Goal: Information Seeking & Learning: Find specific page/section

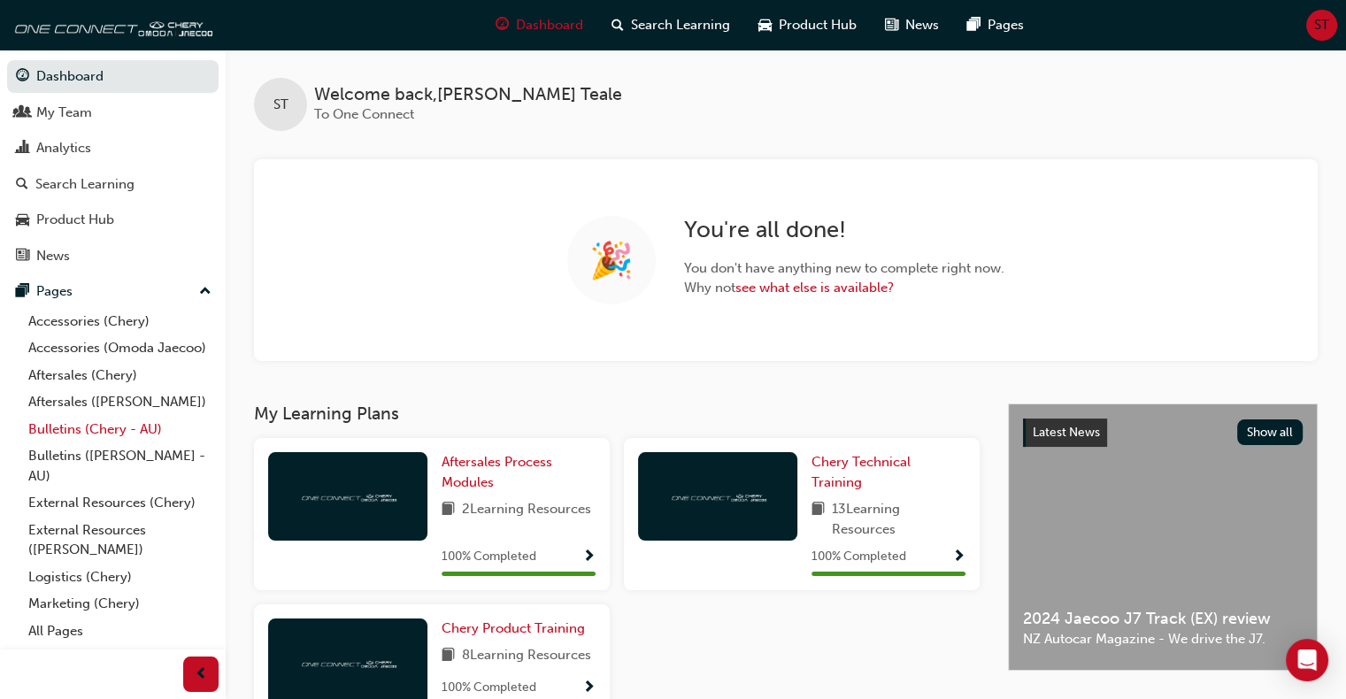
click at [89, 434] on link "Bulletins (Chery - AU)" at bounding box center [119, 429] width 197 height 27
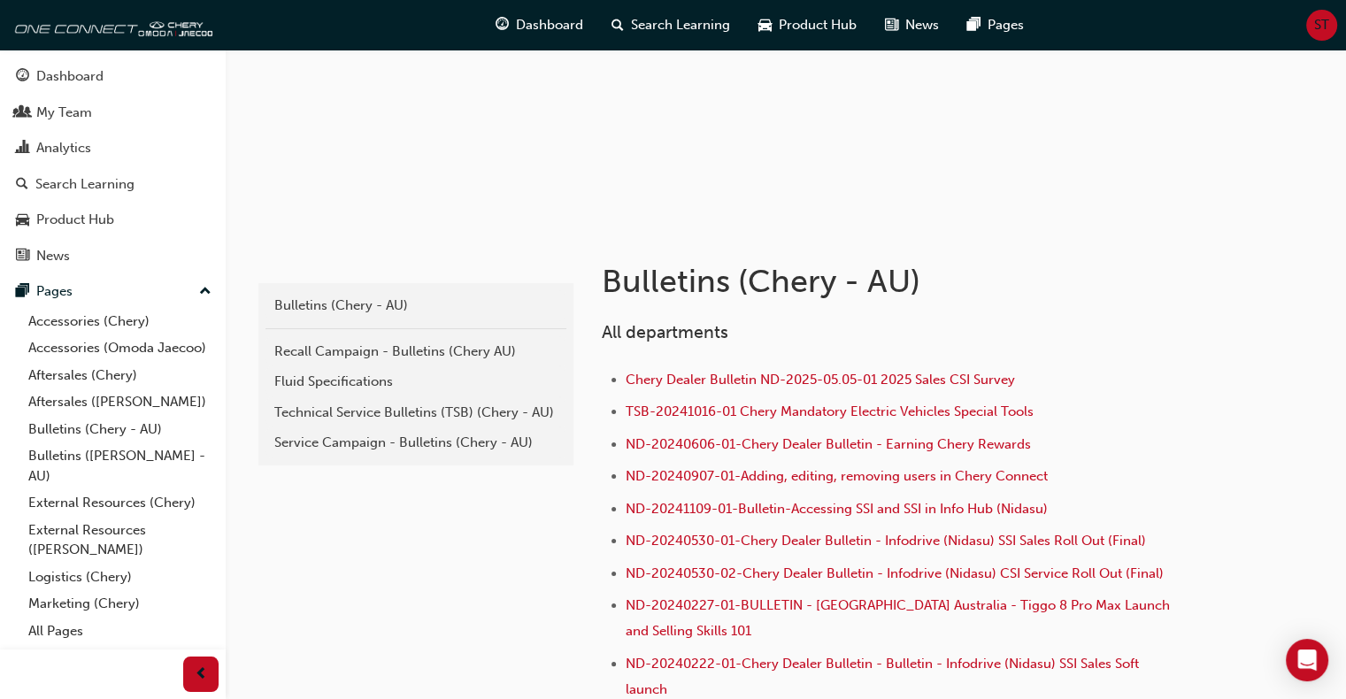
scroll to position [265, 0]
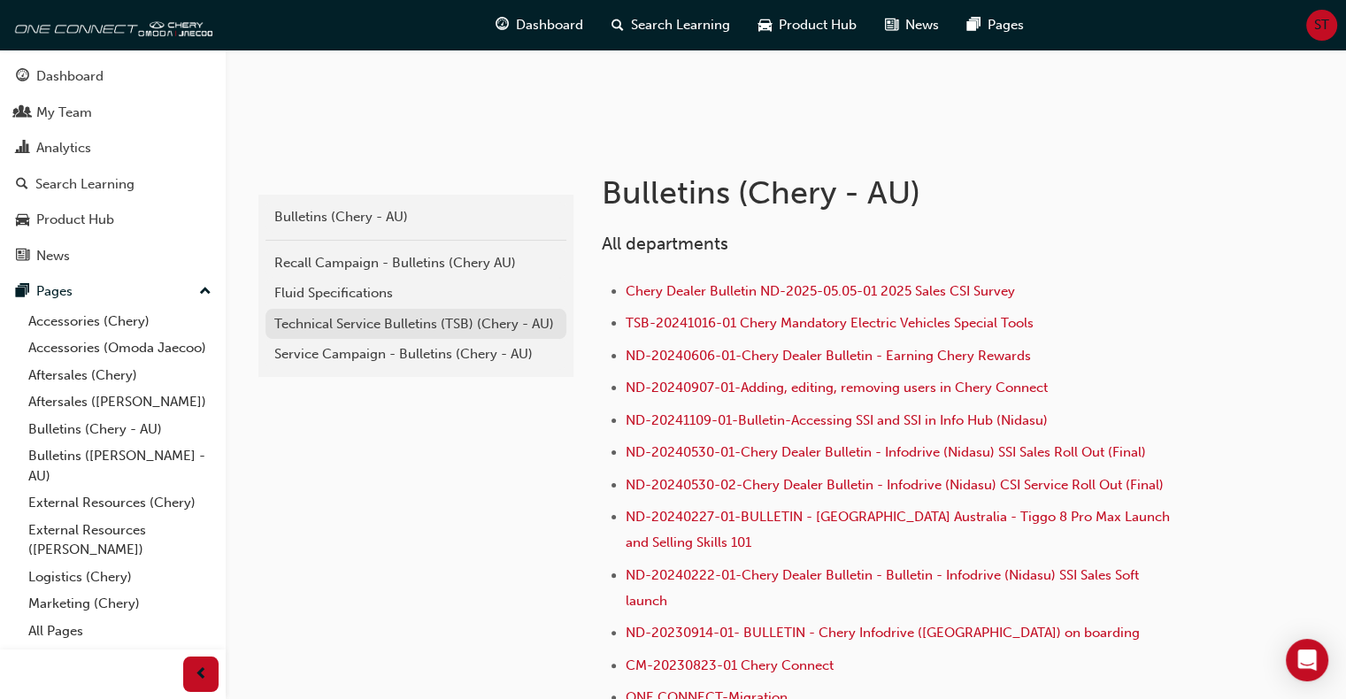
click at [331, 327] on div "Technical Service Bulletins (TSB) (Chery - AU)" at bounding box center [415, 324] width 283 height 20
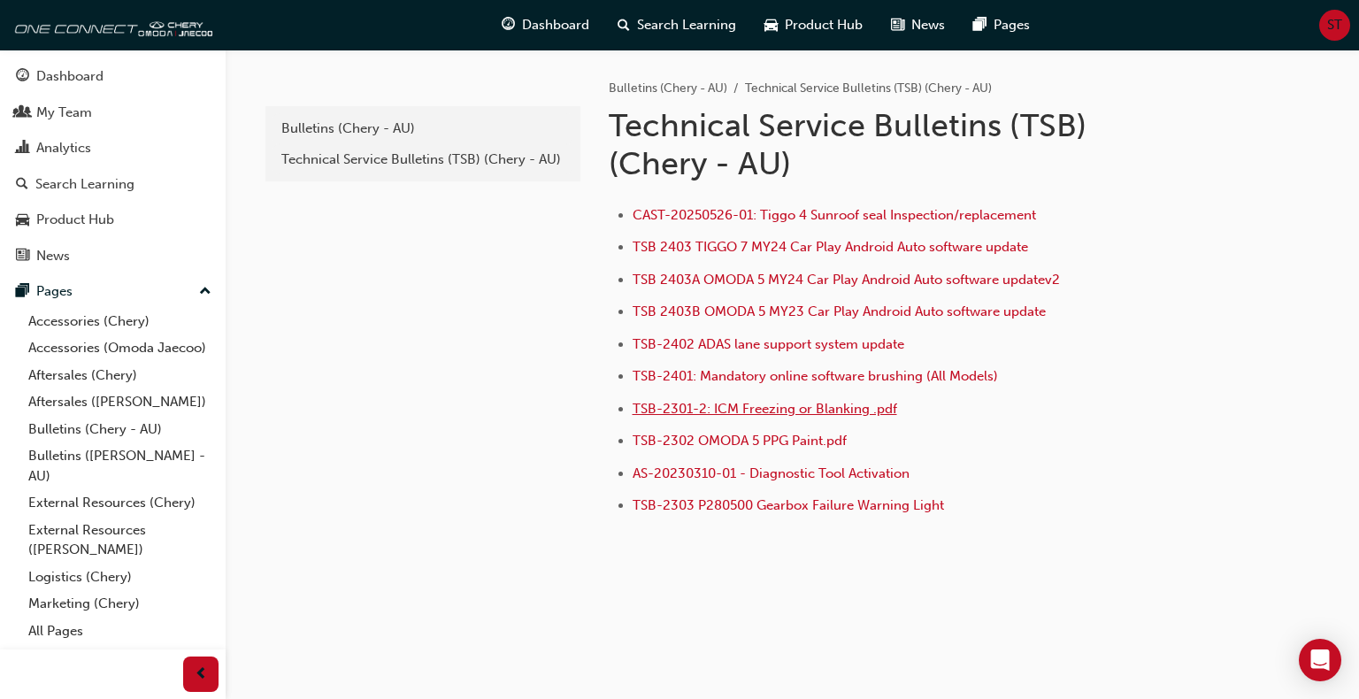
click at [721, 406] on span "TSB-2301-2: ICM Freezing or Blanking .pdf" at bounding box center [765, 409] width 265 height 16
click at [790, 281] on span "TSB 2403A OMODA 5 MY24 Car Play Android Auto software updatev2" at bounding box center [846, 280] width 427 height 16
click at [818, 317] on span "TSB 2403B OMODA 5 MY23 Car Play Android Auto software update" at bounding box center [839, 312] width 413 height 16
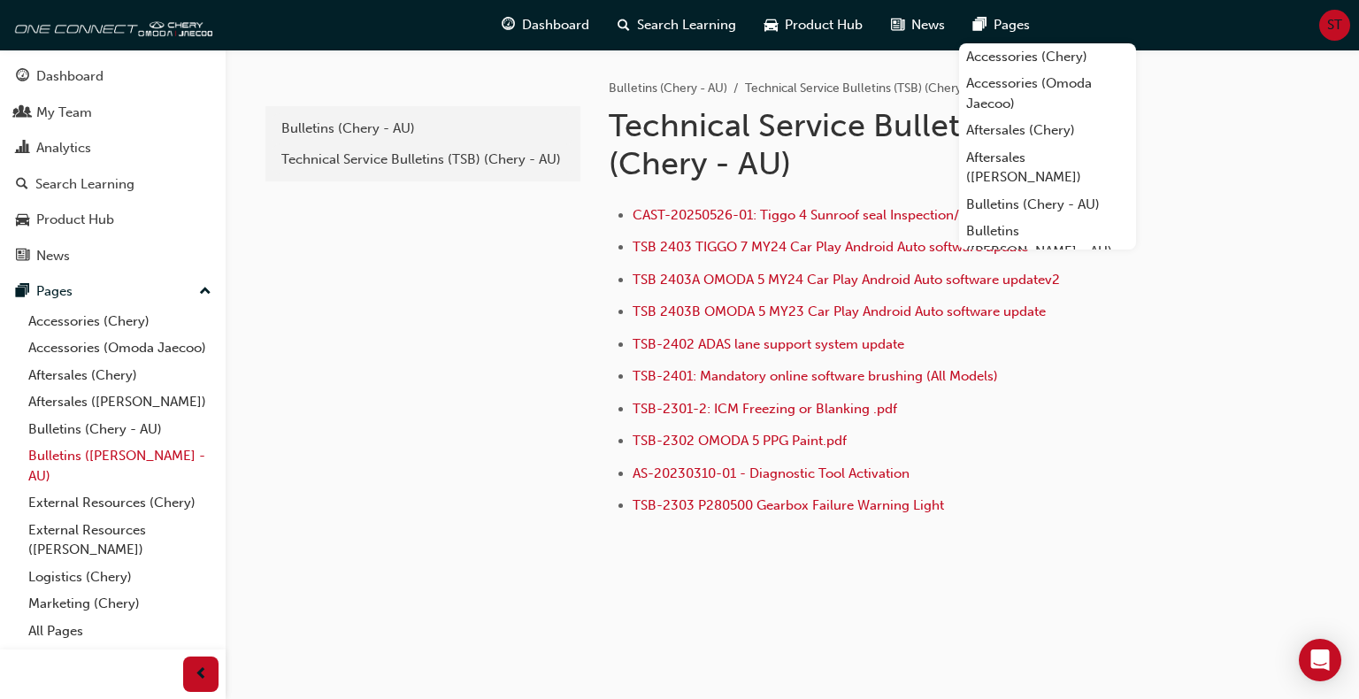
click at [136, 476] on link "Bulletins ([PERSON_NAME] - AU)" at bounding box center [119, 465] width 197 height 47
